Goal: Use online tool/utility: Utilize a website feature to perform a specific function

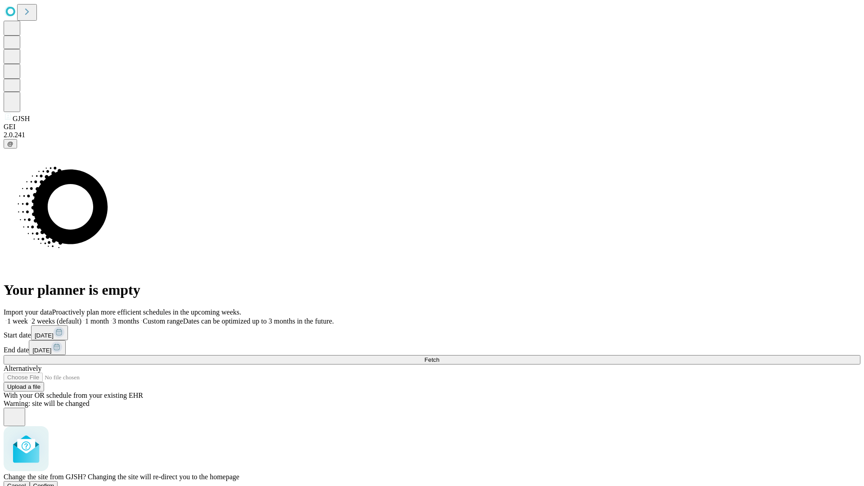
click at [54, 483] on span "Confirm" at bounding box center [43, 486] width 21 height 7
click at [109, 317] on label "1 month" at bounding box center [94, 321] width 27 height 8
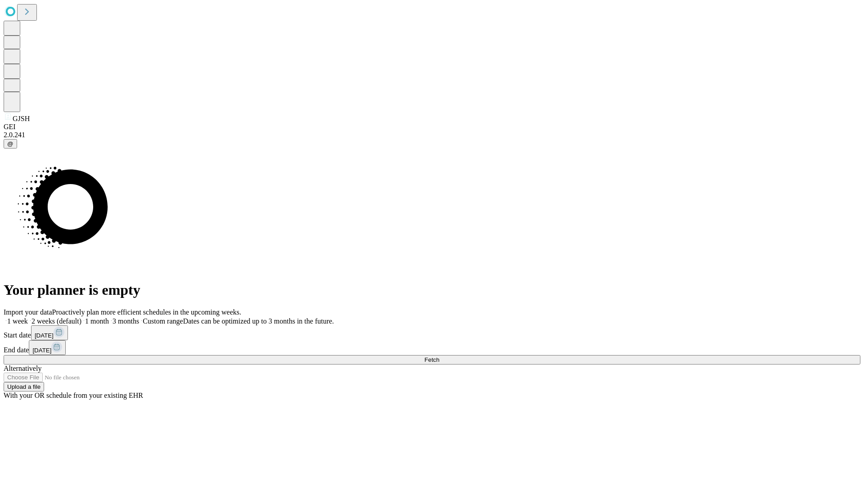
click at [439, 357] on span "Fetch" at bounding box center [432, 360] width 15 height 7
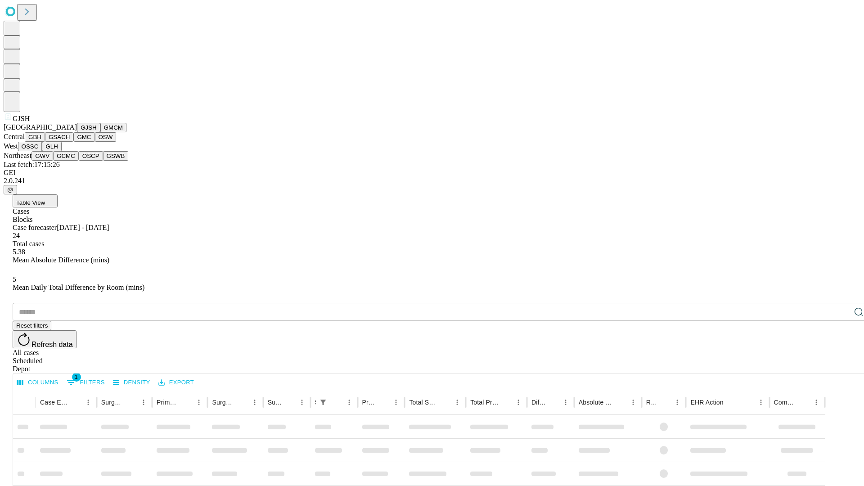
click at [100, 132] on button "GMCM" at bounding box center [113, 127] width 26 height 9
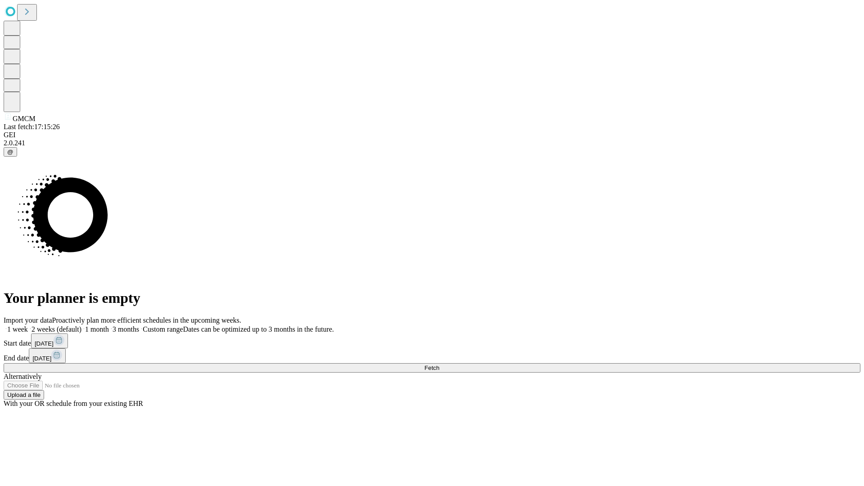
click at [109, 325] on label "1 month" at bounding box center [94, 329] width 27 height 8
click at [439, 365] on span "Fetch" at bounding box center [432, 368] width 15 height 7
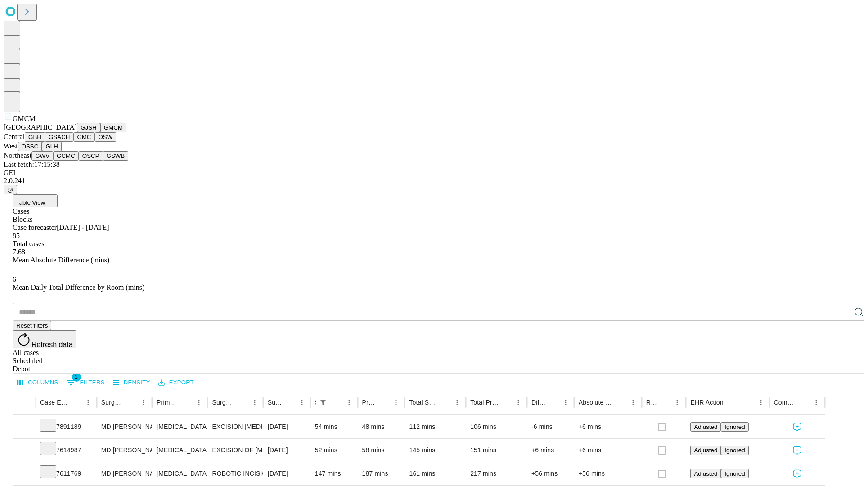
click at [45, 142] on button "GBH" at bounding box center [35, 136] width 20 height 9
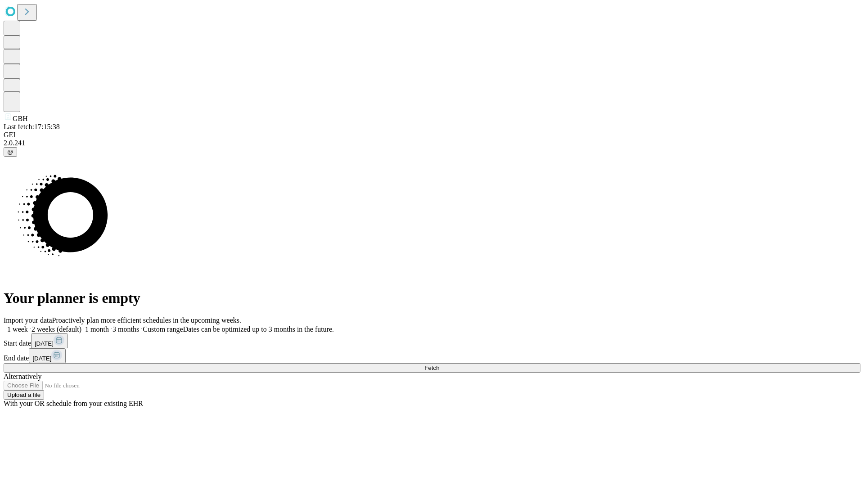
click at [109, 325] on label "1 month" at bounding box center [94, 329] width 27 height 8
click at [439, 365] on span "Fetch" at bounding box center [432, 368] width 15 height 7
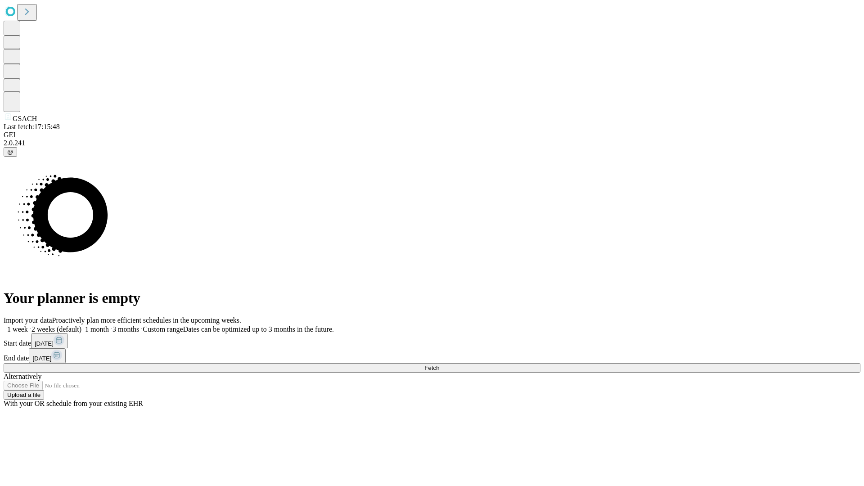
click at [439, 365] on span "Fetch" at bounding box center [432, 368] width 15 height 7
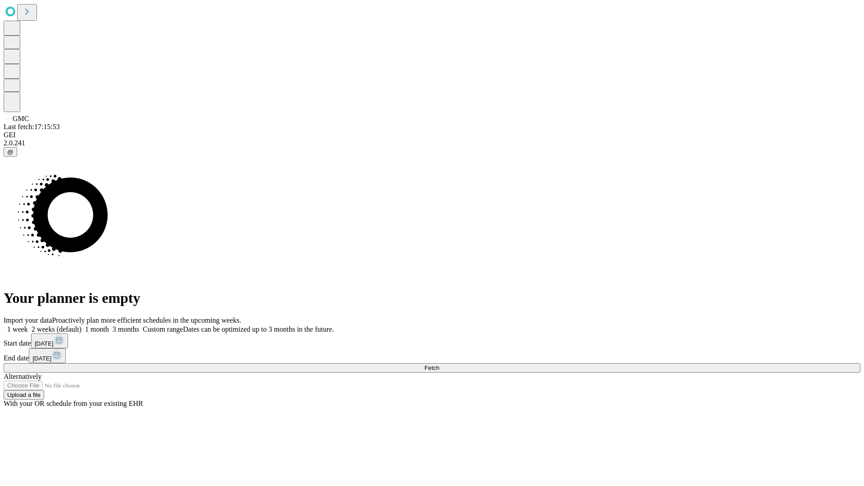
click at [439, 365] on span "Fetch" at bounding box center [432, 368] width 15 height 7
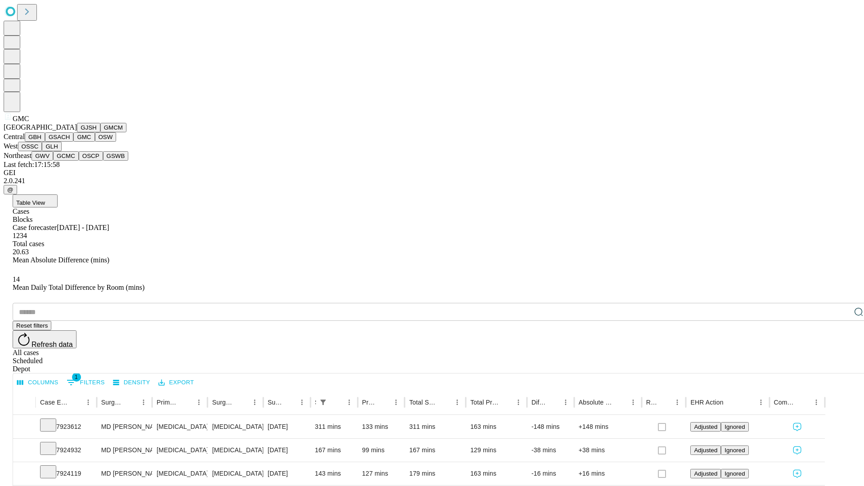
click at [95, 142] on button "OSW" at bounding box center [106, 136] width 22 height 9
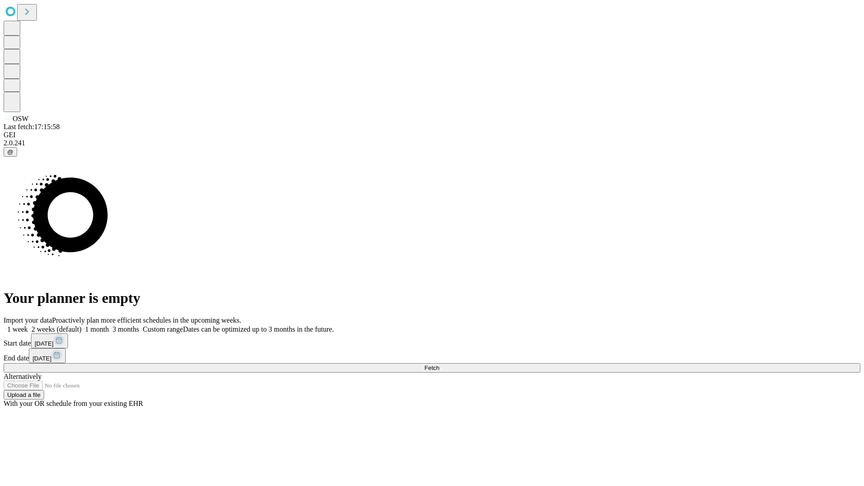
click at [109, 325] on label "1 month" at bounding box center [94, 329] width 27 height 8
click at [439, 365] on span "Fetch" at bounding box center [432, 368] width 15 height 7
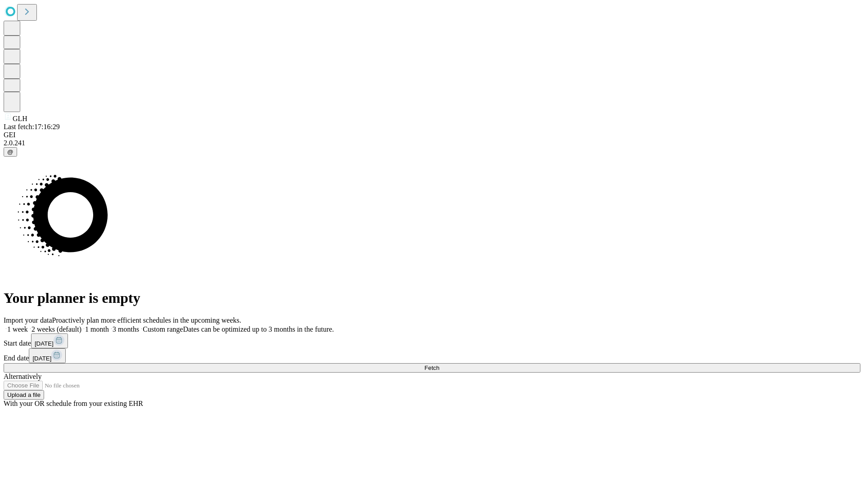
click at [109, 325] on label "1 month" at bounding box center [94, 329] width 27 height 8
click at [439, 365] on span "Fetch" at bounding box center [432, 368] width 15 height 7
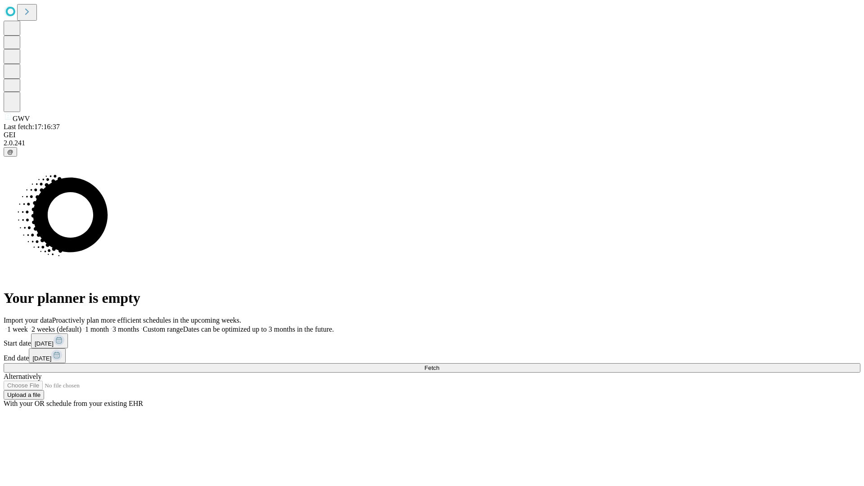
click at [109, 325] on label "1 month" at bounding box center [94, 329] width 27 height 8
click at [439, 365] on span "Fetch" at bounding box center [432, 368] width 15 height 7
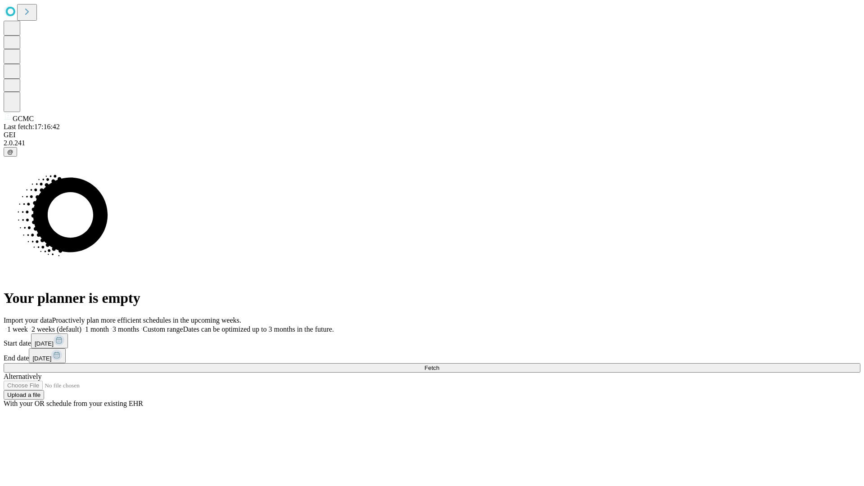
click at [109, 325] on label "1 month" at bounding box center [94, 329] width 27 height 8
click at [439, 365] on span "Fetch" at bounding box center [432, 368] width 15 height 7
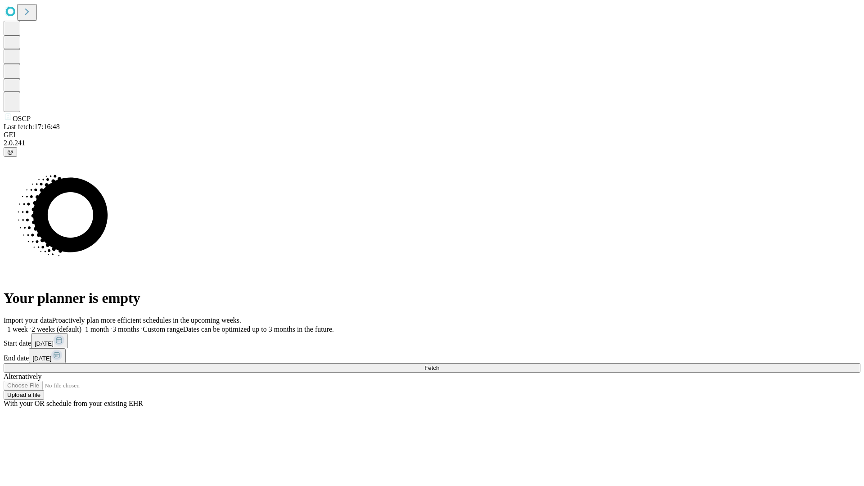
click at [109, 325] on label "1 month" at bounding box center [94, 329] width 27 height 8
click at [439, 365] on span "Fetch" at bounding box center [432, 368] width 15 height 7
